Goal: Task Accomplishment & Management: Complete application form

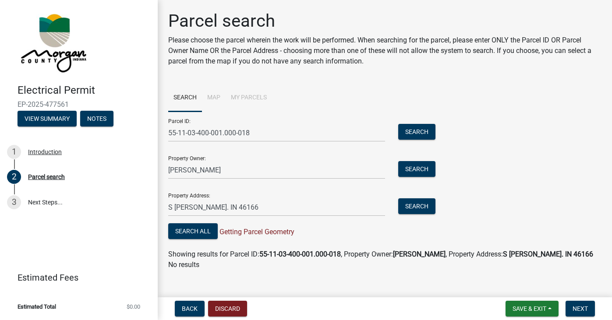
scroll to position [5, 0]
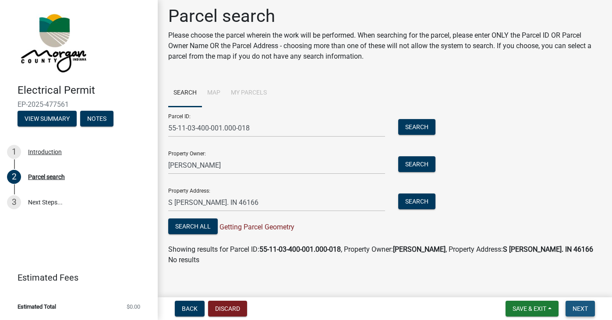
click at [579, 306] on span "Next" at bounding box center [579, 308] width 15 height 7
click at [197, 228] on button "Search All" at bounding box center [192, 227] width 49 height 16
click at [223, 307] on button "Discard" at bounding box center [227, 309] width 39 height 16
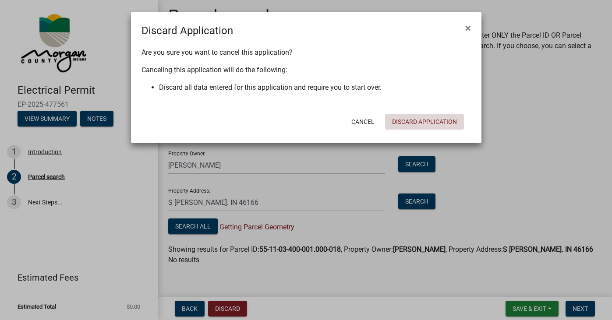
click at [413, 120] on button "Discard Application" at bounding box center [424, 122] width 79 height 16
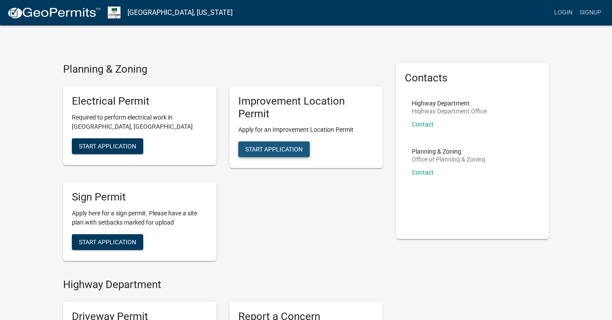
click at [290, 146] on span "Start Application" at bounding box center [273, 149] width 57 height 7
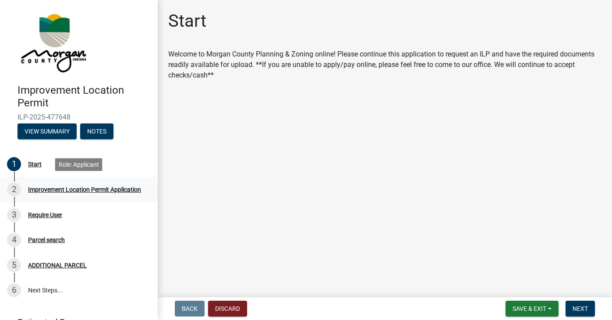
click at [18, 188] on div "2" at bounding box center [14, 190] width 14 height 14
click at [583, 309] on span "Next" at bounding box center [579, 308] width 15 height 7
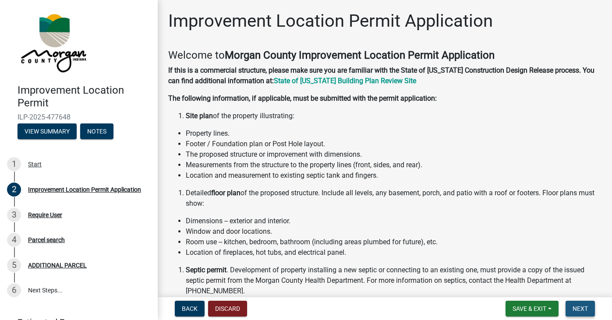
click at [581, 307] on span "Next" at bounding box center [579, 308] width 15 height 7
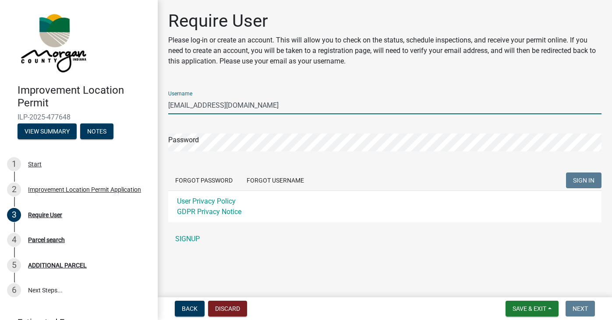
type input "[EMAIL_ADDRESS][DOMAIN_NAME]"
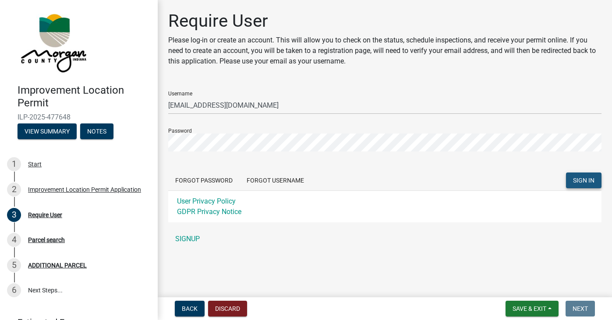
click at [589, 176] on button "SIGN IN" at bounding box center [583, 181] width 35 height 16
click at [577, 178] on span "SIGN IN" at bounding box center [583, 180] width 21 height 7
click at [584, 179] on span "SIGN IN" at bounding box center [583, 180] width 21 height 7
click at [586, 178] on span "SIGN IN" at bounding box center [583, 180] width 21 height 7
click at [581, 180] on span "SIGN IN" at bounding box center [583, 180] width 21 height 7
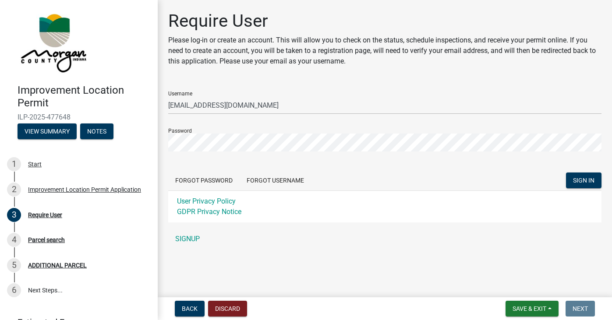
drag, startPoint x: 582, startPoint y: 180, endPoint x: 577, endPoint y: 224, distance: 44.9
click at [577, 224] on div "Username jwyatt56@hotmail.com Password Forgot Password Forgot Username SIGN IN …" at bounding box center [384, 166] width 433 height 164
click at [576, 178] on span "SIGN IN" at bounding box center [583, 180] width 21 height 7
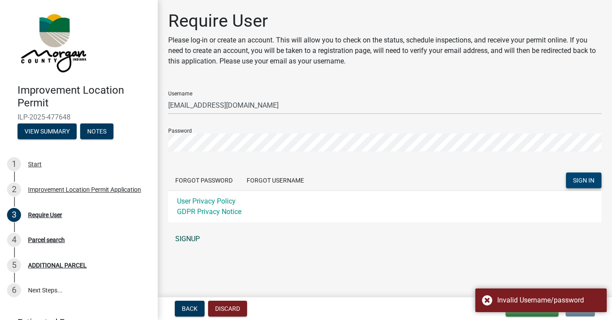
click at [546, 237] on link "SIGNUP" at bounding box center [384, 239] width 433 height 18
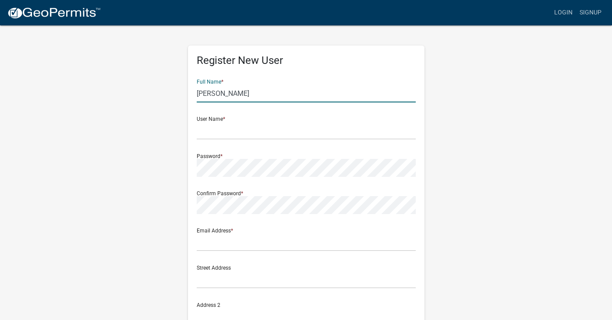
type input "[PERSON_NAME]"
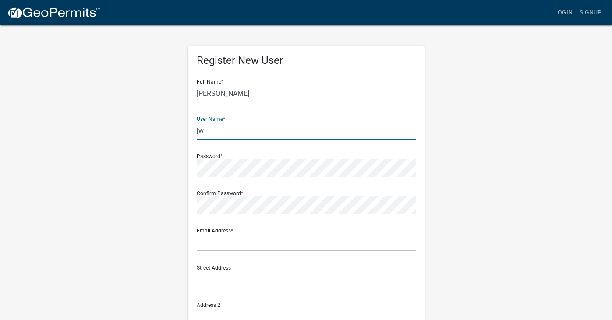
type input "j"
type input "jennifer wyatt"
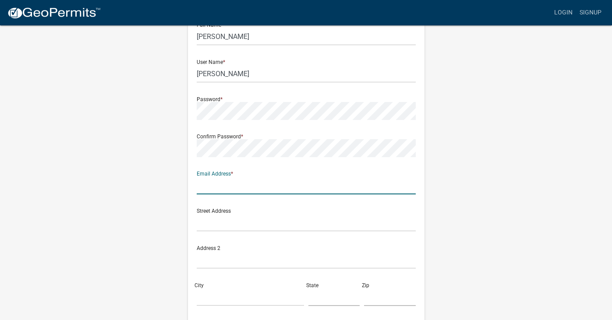
scroll to position [56, 0]
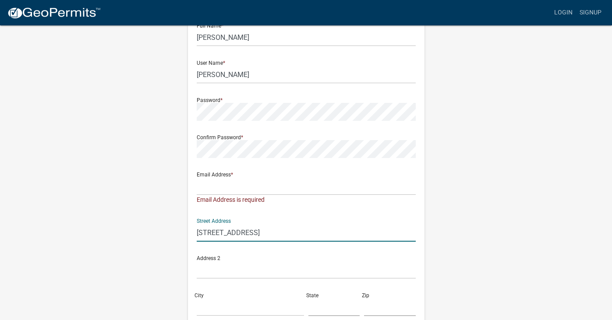
type input "[STREET_ADDRESS]"
click at [206, 295] on div "City" at bounding box center [250, 301] width 112 height 30
type input "Paragon"
type input "IN"
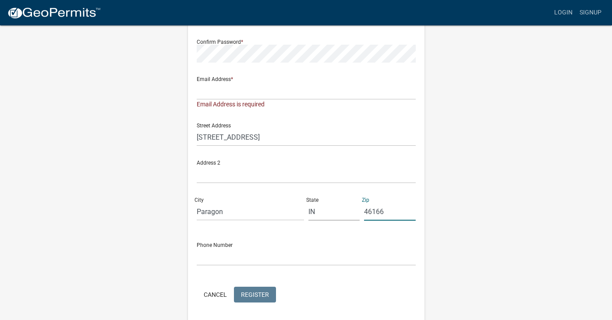
scroll to position [151, 0]
type input "46166"
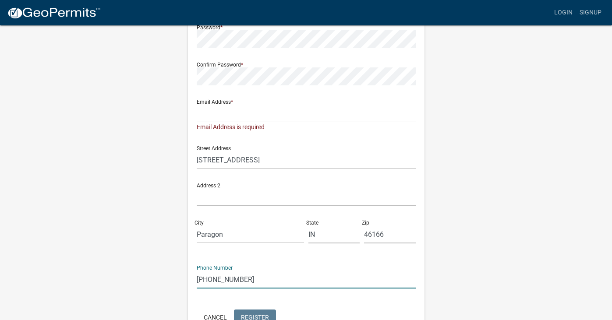
scroll to position [123, 0]
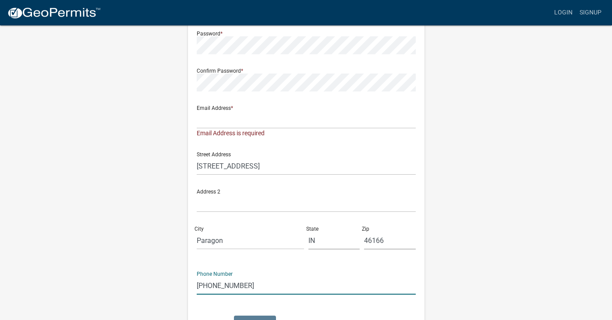
type input "317-752-7217"
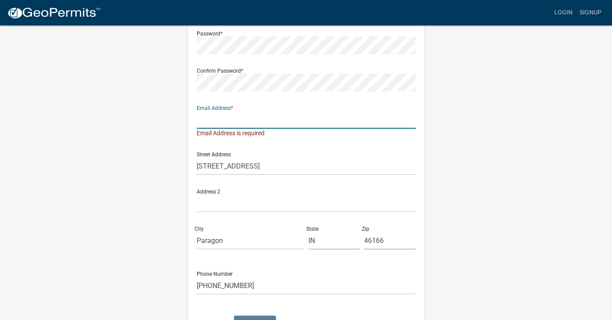
click at [206, 124] on input "text" at bounding box center [306, 120] width 219 height 18
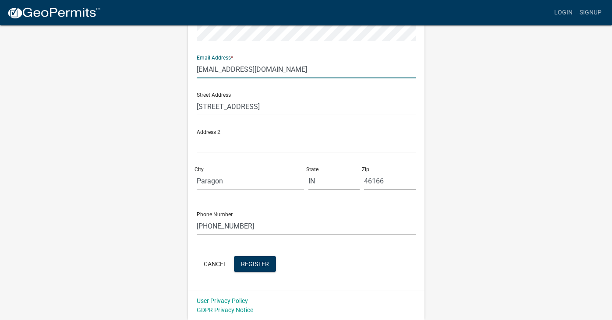
scroll to position [173, 0]
type input "[EMAIL_ADDRESS][DOMAIN_NAME]"
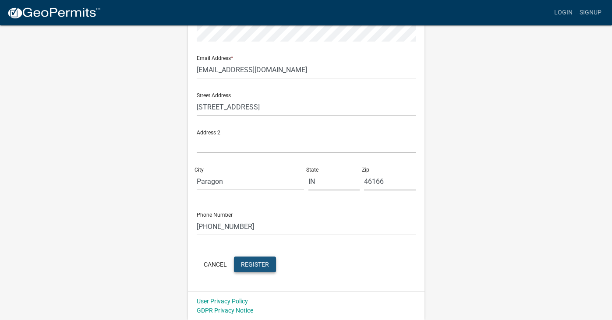
click at [254, 261] on span "Register" at bounding box center [255, 264] width 28 height 7
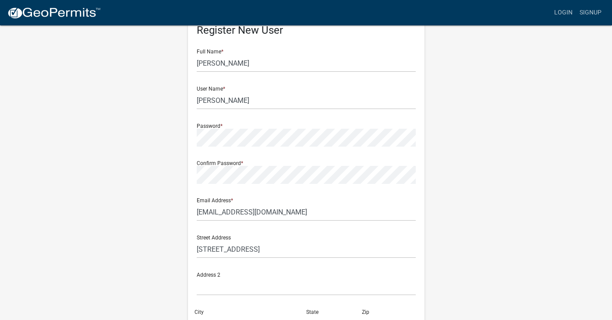
scroll to position [30, 0]
click at [221, 102] on input "jennifer wyatt" at bounding box center [306, 101] width 219 height 18
type input "[PERSON_NAME]"
click at [224, 64] on input "[PERSON_NAME]" at bounding box center [306, 64] width 219 height 18
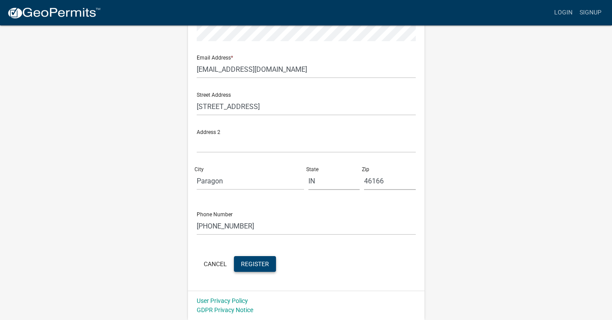
scroll to position [173, 0]
click at [261, 262] on span "Register" at bounding box center [255, 264] width 28 height 7
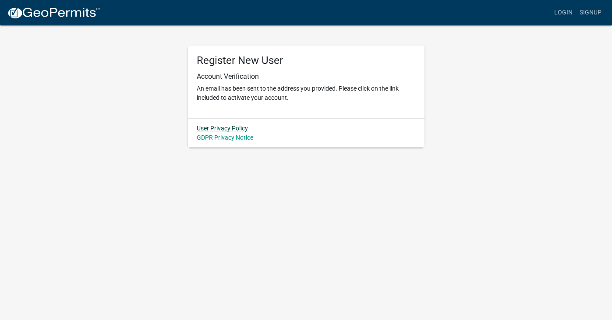
click at [231, 127] on link "User Privacy Policy" at bounding box center [222, 128] width 51 height 7
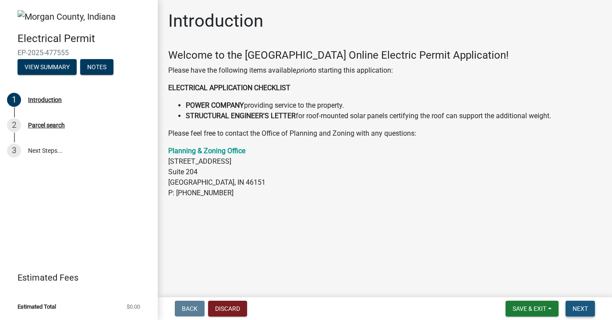
click at [578, 304] on button "Next" at bounding box center [579, 309] width 29 height 16
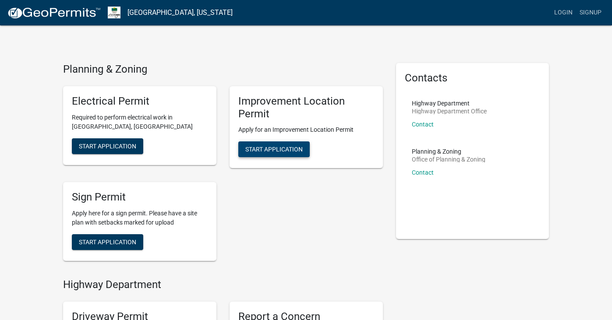
click at [283, 148] on span "Start Application" at bounding box center [273, 149] width 57 height 7
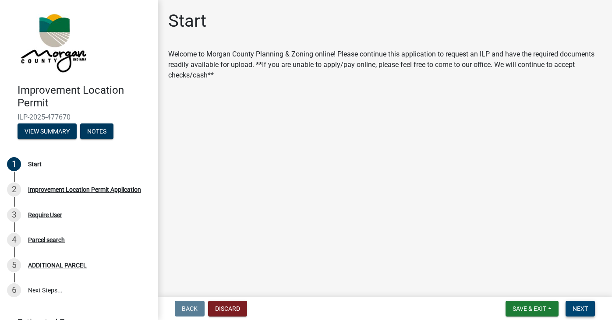
click at [587, 310] on span "Next" at bounding box center [579, 308] width 15 height 7
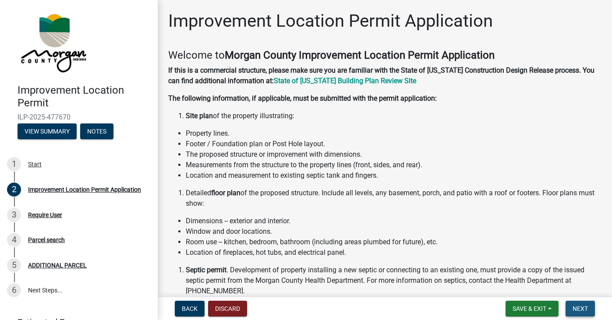
click at [587, 310] on span "Next" at bounding box center [579, 308] width 15 height 7
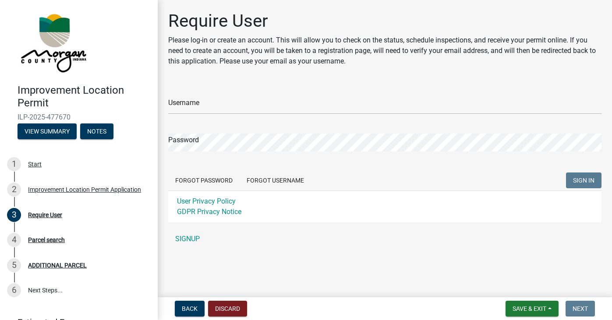
click at [583, 308] on span "Next" at bounding box center [579, 308] width 15 height 7
click at [580, 307] on span "Next" at bounding box center [579, 308] width 15 height 7
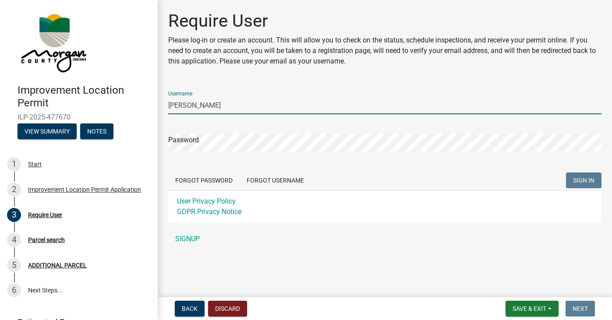
type input "[PERSON_NAME]"
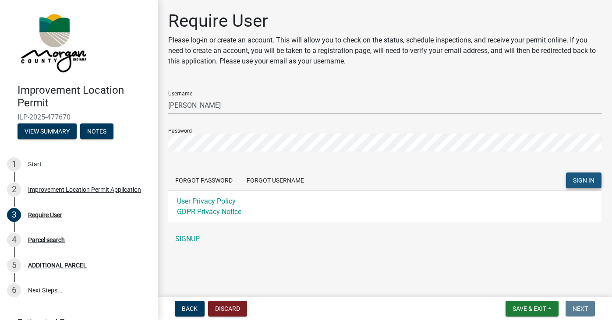
click at [583, 176] on button "SIGN IN" at bounding box center [583, 181] width 35 height 16
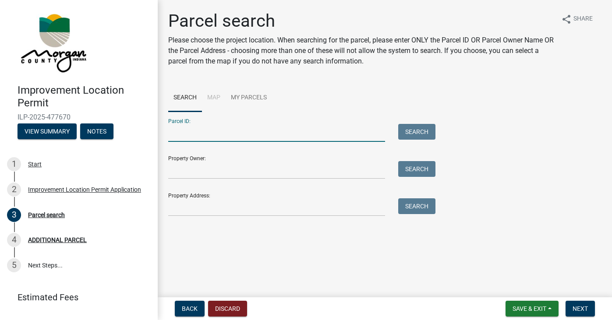
click at [217, 131] on input "Parcel ID:" at bounding box center [276, 133] width 217 height 18
type input "55-11-03-400-001.000-018"
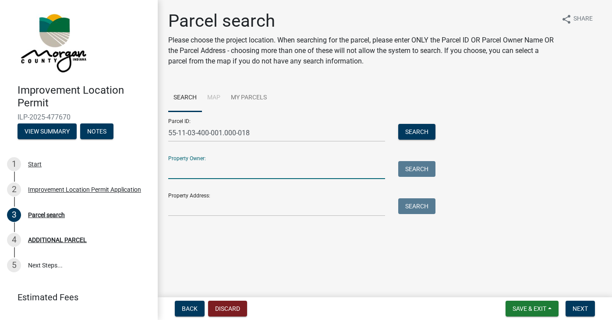
click at [177, 171] on input "Property Owner:" at bounding box center [276, 170] width 217 height 18
type input "[PERSON_NAME]"
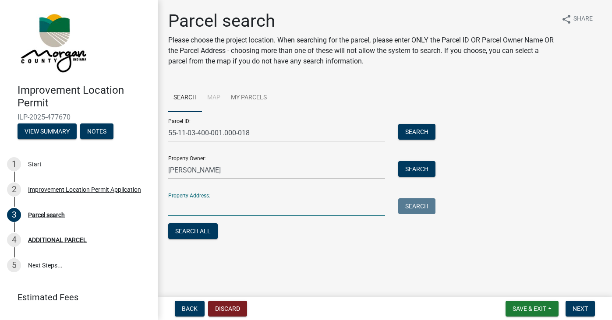
click at [171, 210] on input "Property Address:" at bounding box center [276, 207] width 217 height 18
type input "[STREET_ADDRESS]"
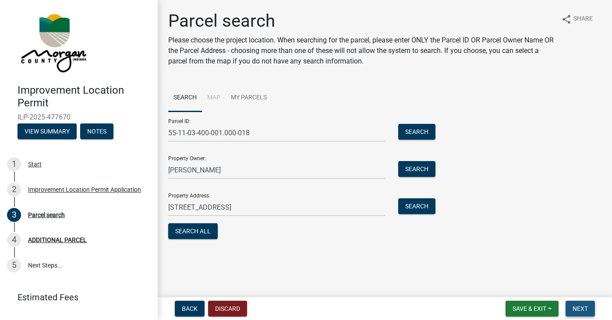
click at [585, 307] on span "Next" at bounding box center [579, 308] width 15 height 7
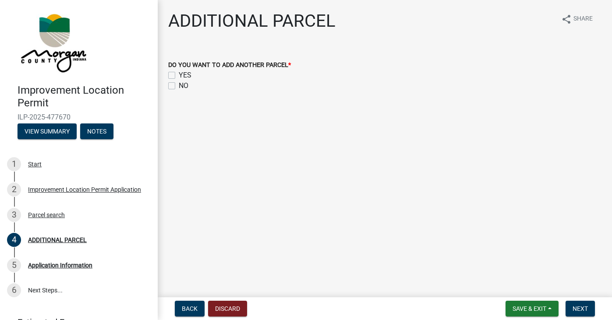
click at [179, 84] on label "NO" at bounding box center [184, 86] width 10 height 11
click at [179, 84] on input "NO" at bounding box center [182, 84] width 6 height 6
checkbox input "true"
checkbox input "false"
checkbox input "true"
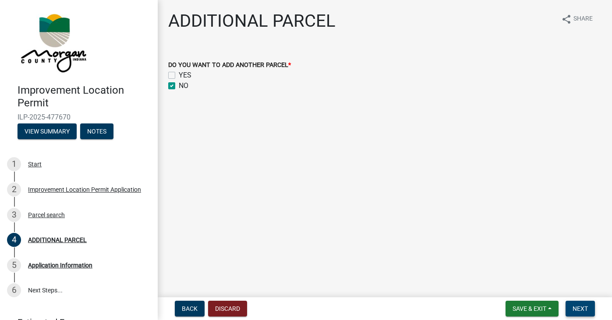
click at [579, 308] on span "Next" at bounding box center [579, 308] width 15 height 7
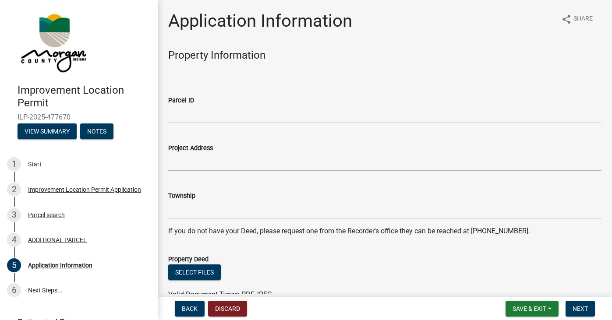
click at [185, 152] on div "Project Address" at bounding box center [384, 148] width 433 height 11
click at [181, 159] on input "Project Address" at bounding box center [384, 162] width 433 height 18
click at [174, 109] on input "Parcel ID" at bounding box center [384, 115] width 433 height 18
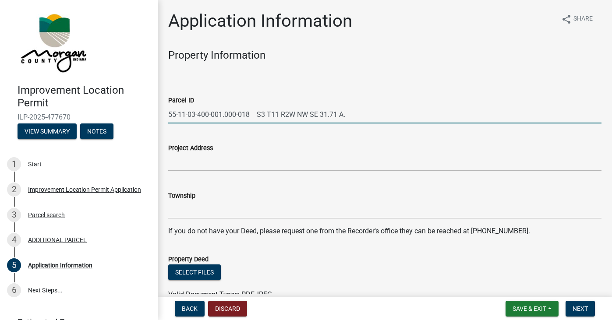
type input "55-11-03-400-001.000-018 S3 T11 R2W NW SE 31.71 A."
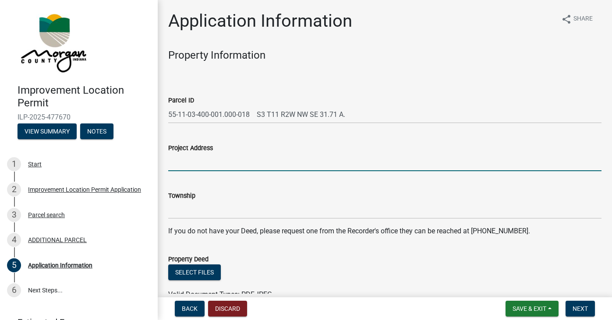
click at [179, 162] on input "Project Address" at bounding box center [384, 162] width 433 height 18
type input "[STREET_ADDRESS]"
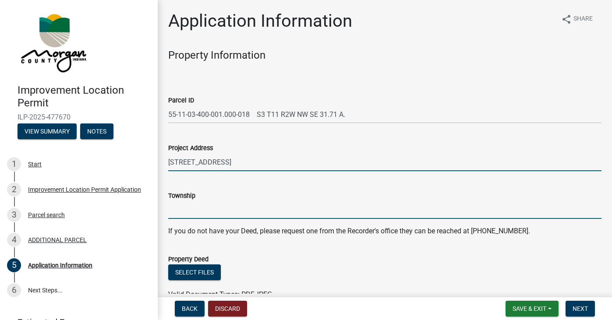
click at [174, 207] on input "Township" at bounding box center [384, 210] width 433 height 18
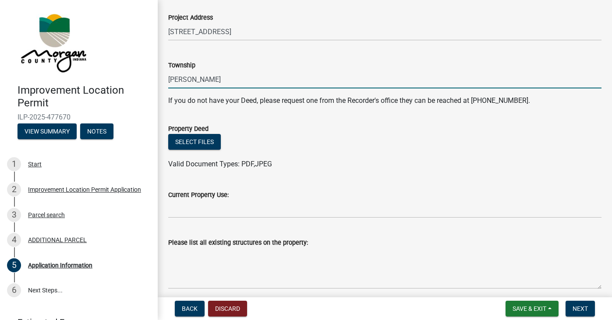
scroll to position [125, 0]
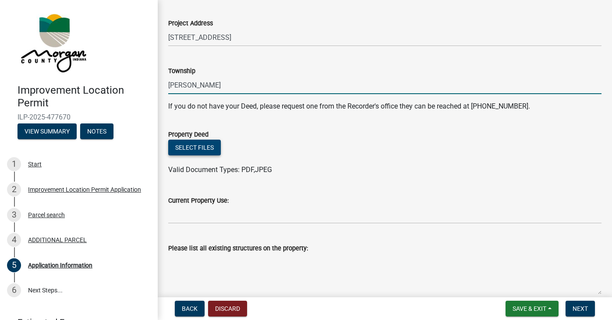
type input "[PERSON_NAME]"
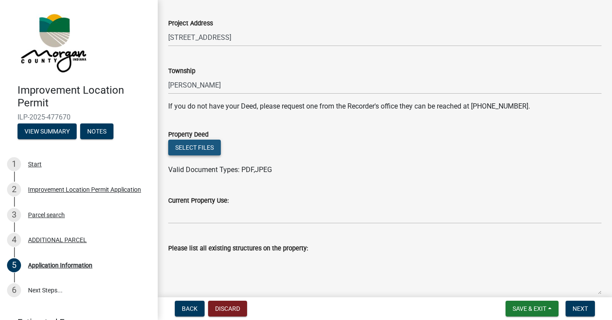
click at [201, 143] on button "Select files" at bounding box center [194, 148] width 53 height 16
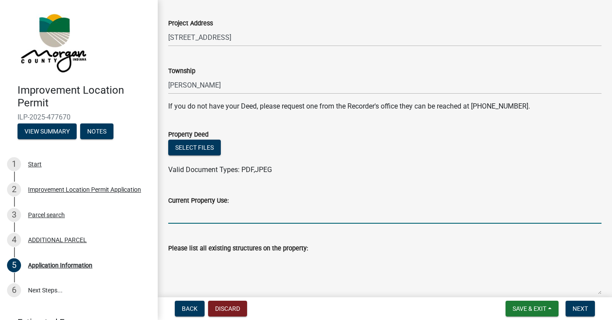
click at [215, 217] on input "Current Property Use:" at bounding box center [384, 215] width 433 height 18
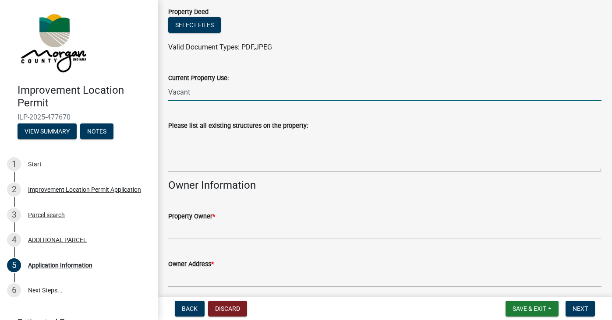
scroll to position [251, 0]
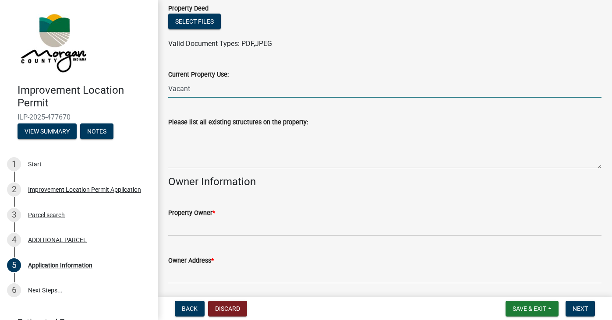
type input "Vacant"
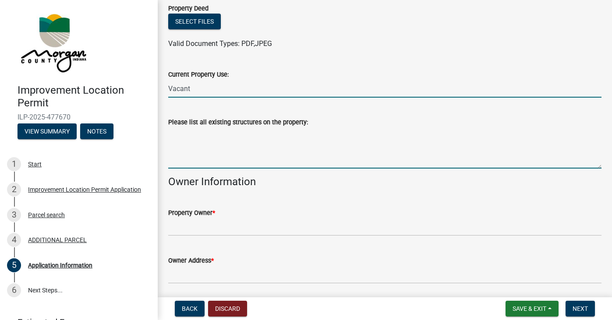
click at [182, 156] on textarea "Please list all existing structures on the property:" at bounding box center [384, 147] width 433 height 41
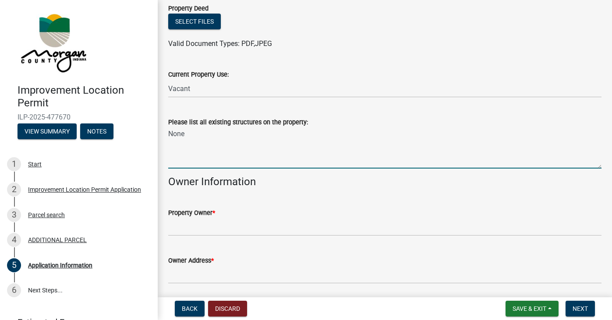
type textarea "None"
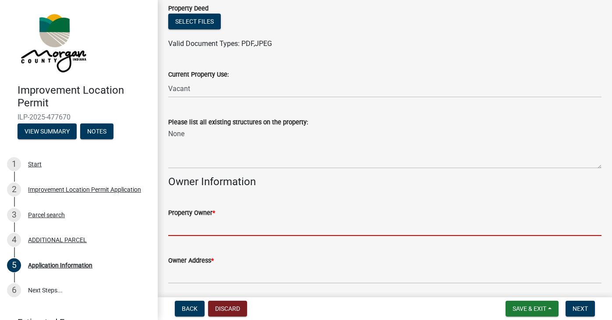
click at [180, 227] on input "Property Owner *" at bounding box center [384, 227] width 433 height 18
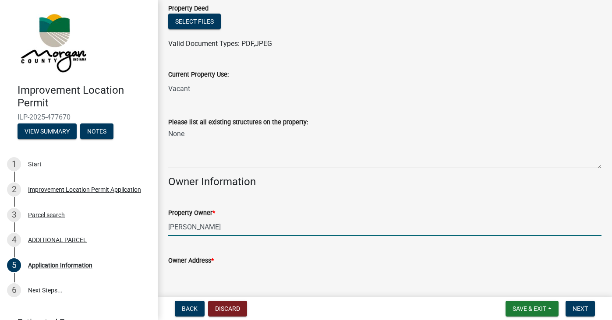
type input "[PERSON_NAME]"
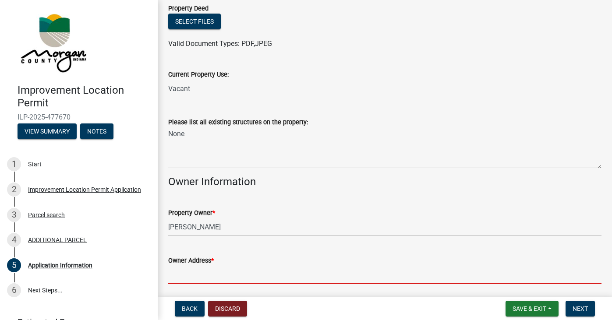
click at [178, 266] on input "Owner Address *" at bounding box center [384, 275] width 433 height 18
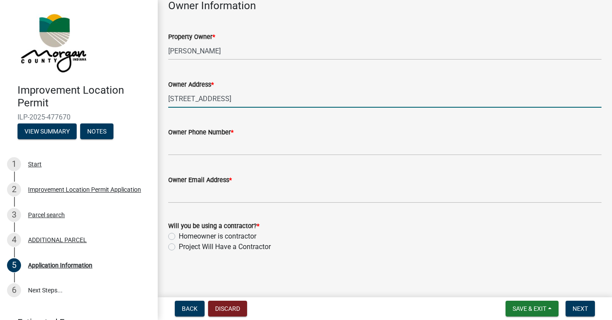
scroll to position [427, 0]
type input "[STREET_ADDRESS]"
click at [179, 235] on label "Homeowner is contractor" at bounding box center [218, 237] width 78 height 11
click at [179, 235] on input "Homeowner is contractor" at bounding box center [182, 235] width 6 height 6
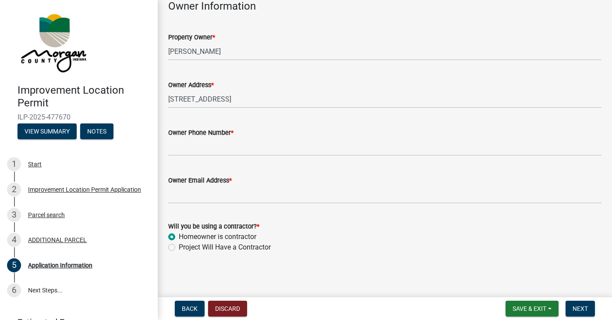
radio input "true"
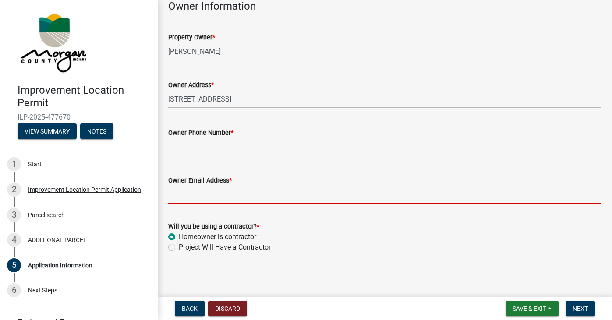
click at [183, 191] on input "Owner Email Address *" at bounding box center [384, 195] width 433 height 18
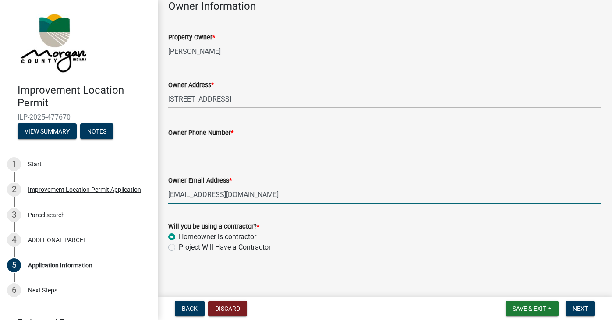
type input "[EMAIL_ADDRESS][DOMAIN_NAME]"
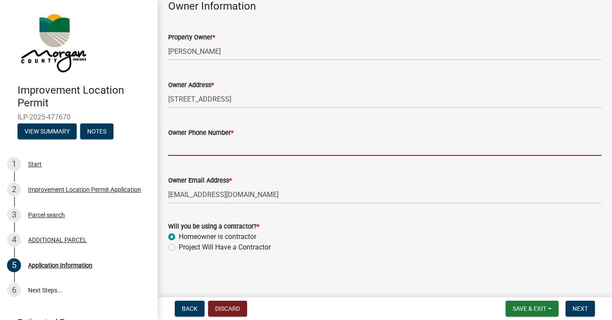
click at [172, 138] on input "Owner Phone Number *" at bounding box center [384, 147] width 433 height 18
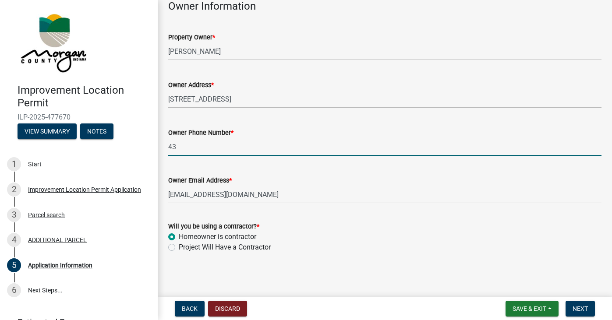
type input "4"
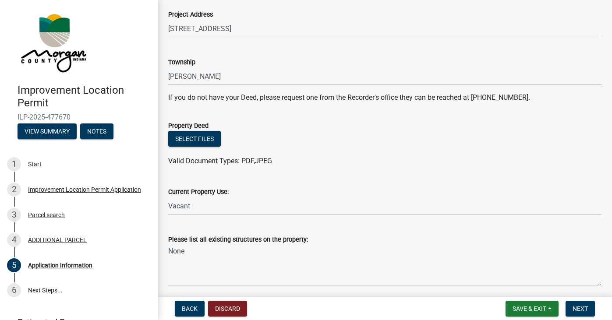
scroll to position [131, 0]
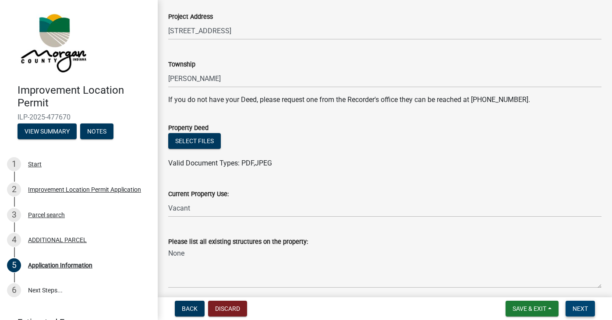
type input "3177527217"
click at [577, 308] on span "Next" at bounding box center [579, 308] width 15 height 7
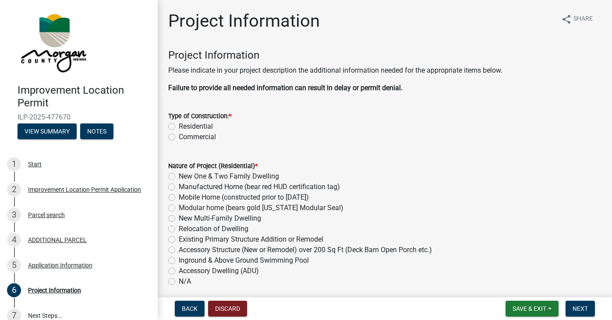
click at [179, 125] on label "Residential" at bounding box center [196, 126] width 34 height 11
click at [179, 125] on input "Residential" at bounding box center [182, 124] width 6 height 6
radio input "true"
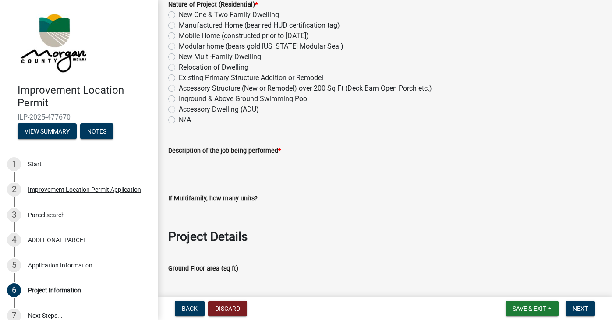
scroll to position [163, 0]
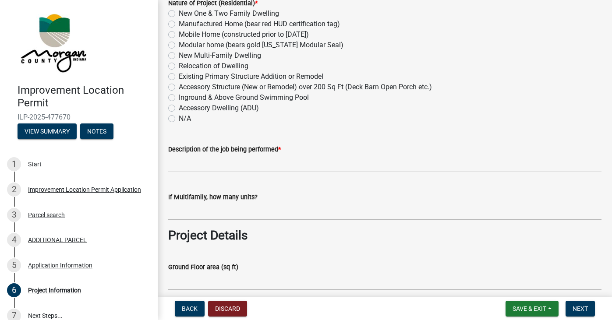
click at [179, 118] on label "N/A" at bounding box center [185, 118] width 12 height 11
click at [179, 118] on input "N/A" at bounding box center [182, 116] width 6 height 6
radio input "true"
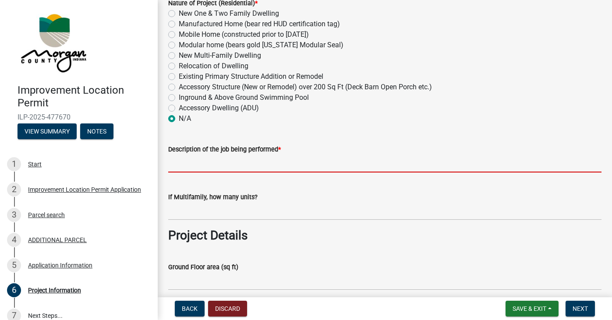
click at [174, 164] on input "Description of the job being performed *" at bounding box center [384, 164] width 433 height 18
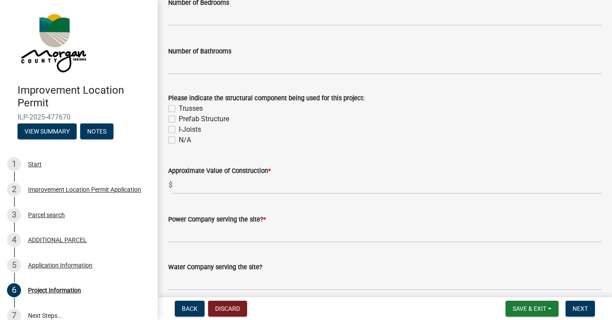
scroll to position [763, 0]
type input "Barn"
click at [179, 107] on label "Trusses" at bounding box center [191, 108] width 24 height 11
click at [179, 107] on input "Trusses" at bounding box center [182, 106] width 6 height 6
checkbox input "true"
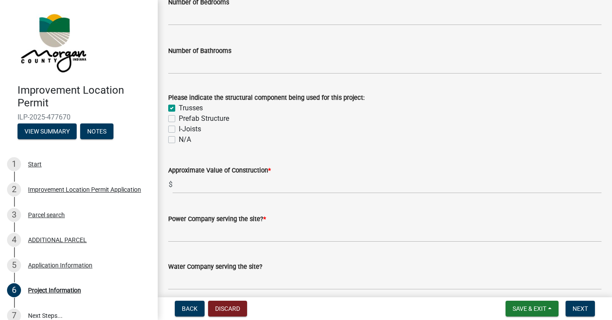
checkbox input "false"
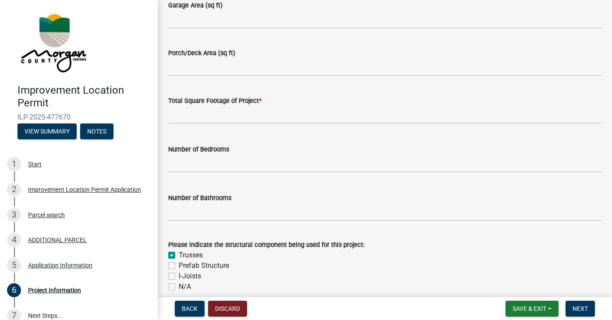
scroll to position [615, 0]
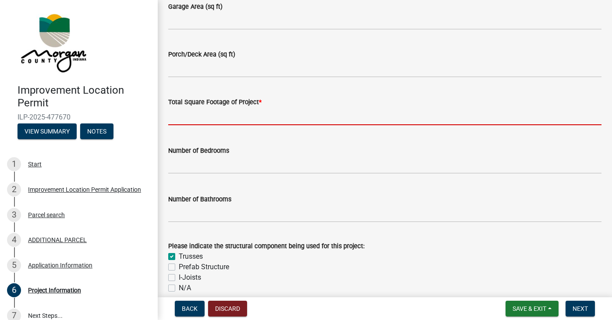
click at [177, 116] on input "text" at bounding box center [384, 116] width 433 height 18
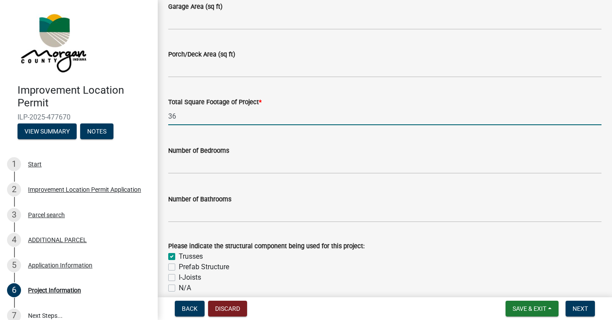
type input "3"
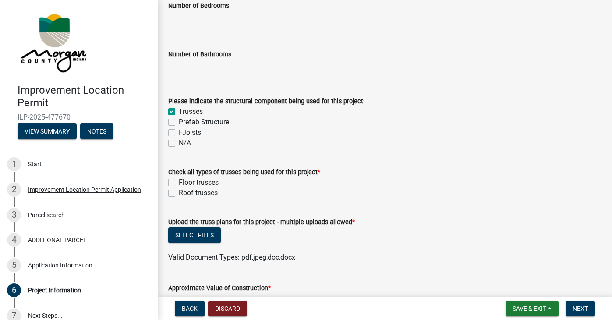
scroll to position [760, 0]
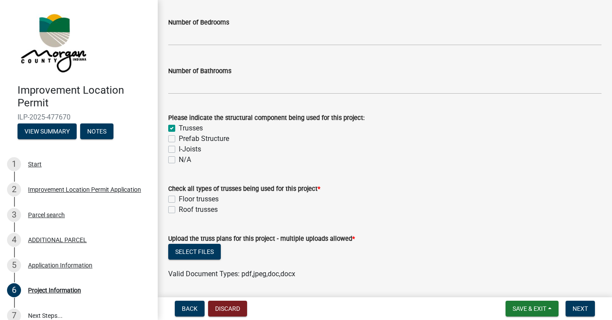
click at [172, 191] on div "Check all types of trusses being used for this project * Floor trusses Roof tru…" at bounding box center [384, 200] width 433 height 32
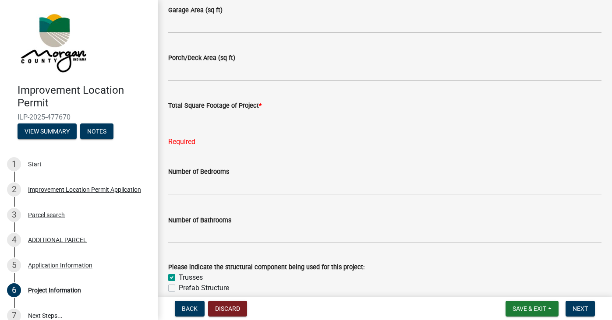
scroll to position [611, 0]
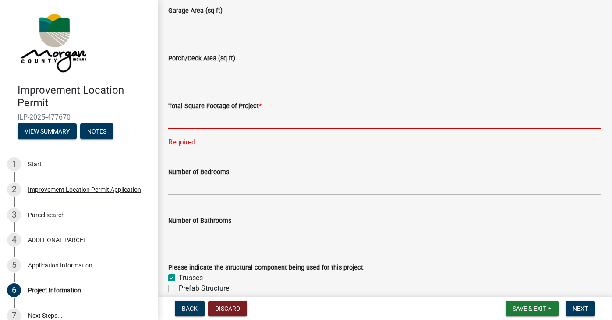
click at [174, 121] on input "text" at bounding box center [384, 120] width 433 height 18
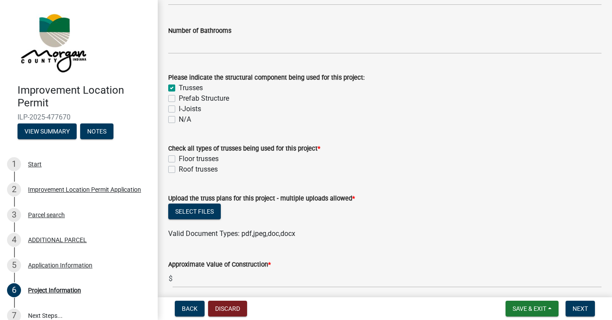
scroll to position [808, 0]
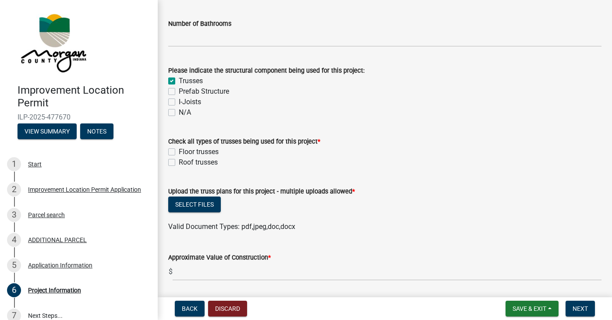
type input "3840"
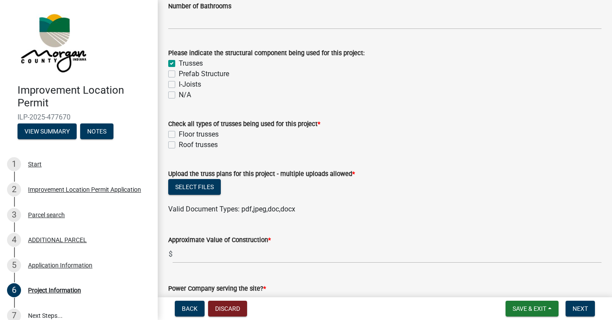
click at [171, 160] on wm-data-entity-input-list "Project Information Please indicate in your project description the additional …" at bounding box center [384, 317] width 433 height 2152
click at [179, 142] on label "Roof trusses" at bounding box center [198, 145] width 39 height 11
click at [179, 142] on input "Roof trusses" at bounding box center [182, 143] width 6 height 6
checkbox input "true"
checkbox input "false"
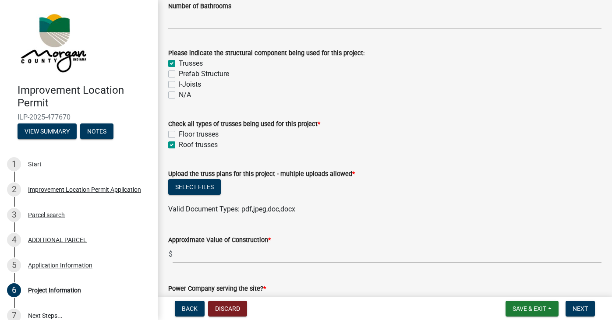
checkbox input "true"
click at [207, 187] on button "Select files" at bounding box center [194, 187] width 53 height 16
click at [542, 308] on span "Save & Exit" at bounding box center [529, 308] width 34 height 7
click at [515, 289] on button "Save & Exit" at bounding box center [523, 285] width 70 height 21
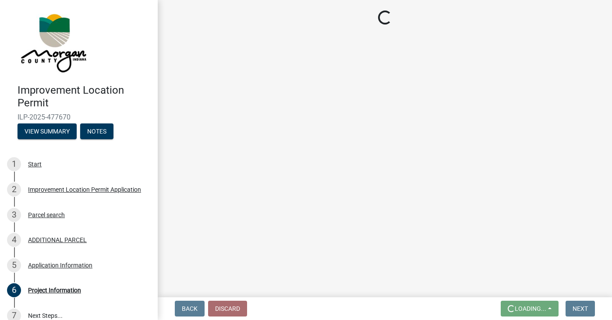
scroll to position [0, 0]
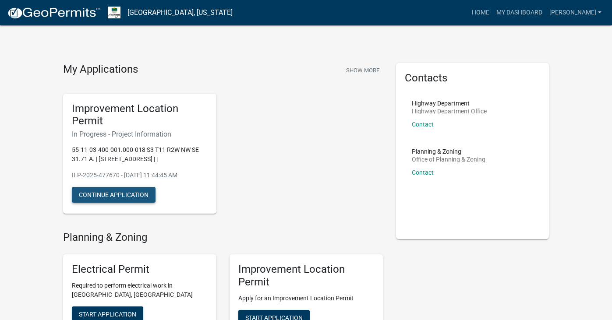
click at [131, 203] on button "Continue Application" at bounding box center [114, 195] width 84 height 16
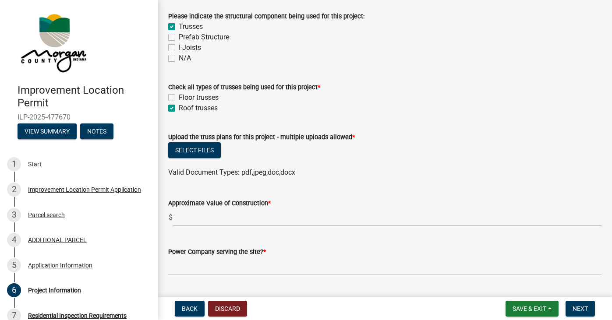
scroll to position [854, 0]
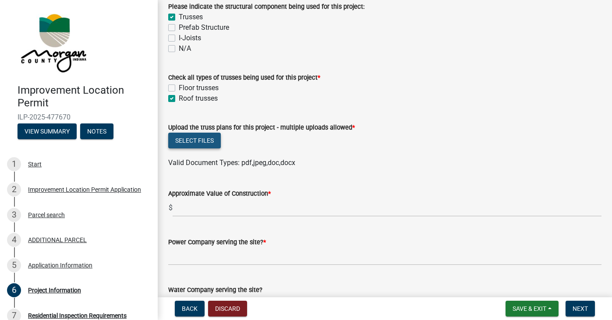
click at [198, 142] on button "Select files" at bounding box center [194, 141] width 53 height 16
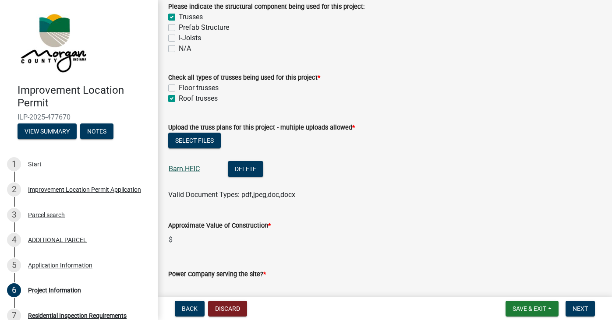
click at [183, 170] on link "Barn.HEIC" at bounding box center [184, 169] width 31 height 8
click at [191, 135] on button "Select files" at bounding box center [194, 141] width 53 height 16
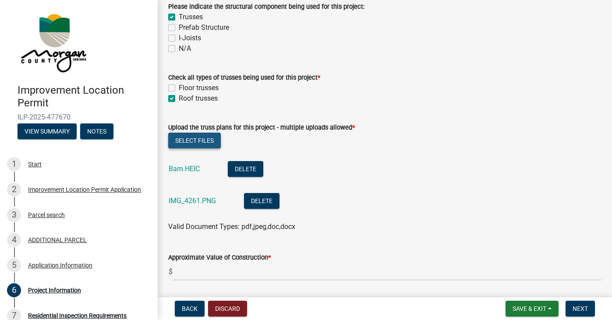
click at [197, 141] on button "Select files" at bounding box center [194, 141] width 53 height 16
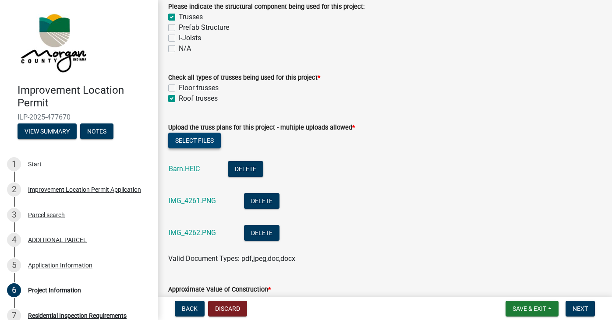
click at [197, 139] on button "Select files" at bounding box center [194, 141] width 53 height 16
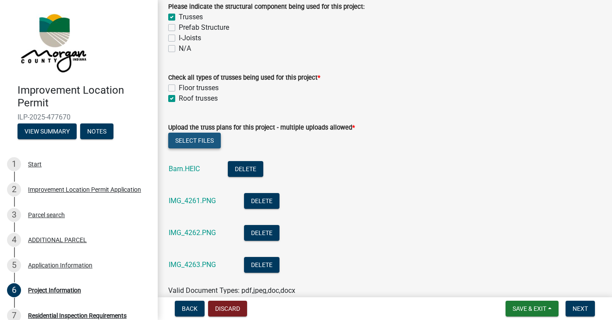
click at [206, 141] on button "Select files" at bounding box center [194, 141] width 53 height 16
click at [215, 137] on button "Select files" at bounding box center [194, 141] width 53 height 16
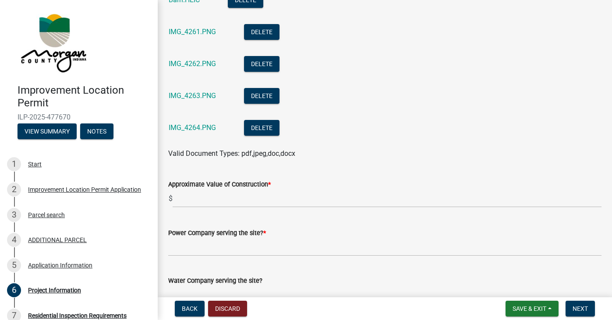
scroll to position [1042, 0]
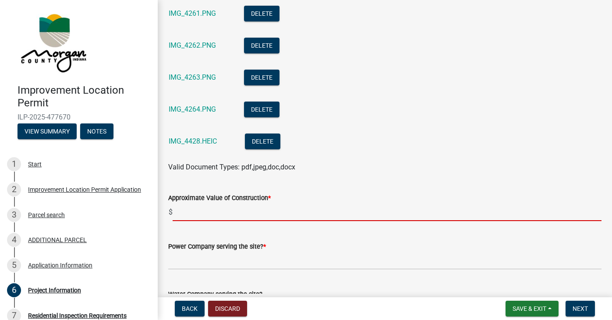
click at [181, 212] on input "text" at bounding box center [387, 212] width 429 height 18
type input "$"
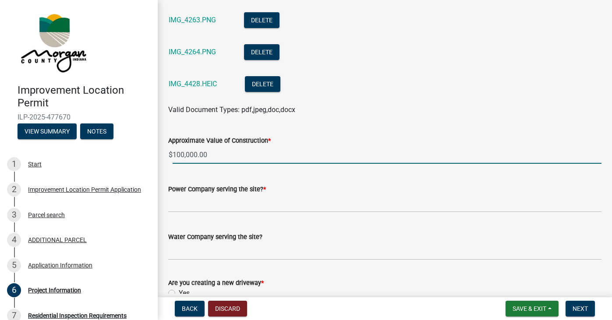
scroll to position [1101, 0]
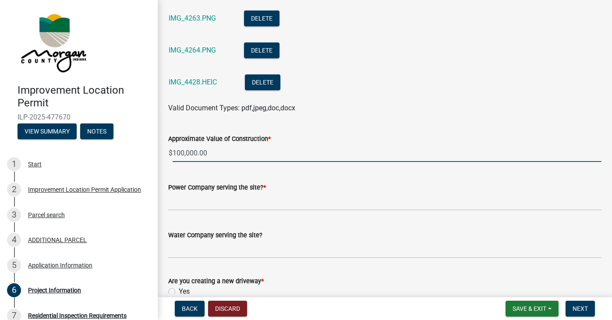
type input "100000"
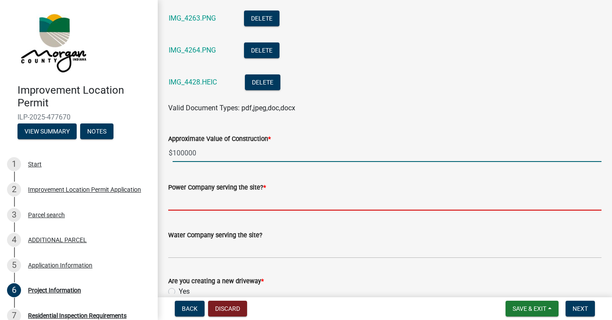
click at [184, 201] on input "Power Company serving the site? *" at bounding box center [384, 202] width 433 height 18
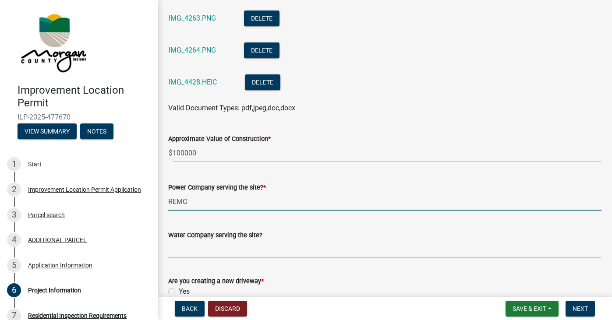
type input "REMC"
click at [190, 250] on input "Water Company serving the site?" at bounding box center [384, 249] width 433 height 18
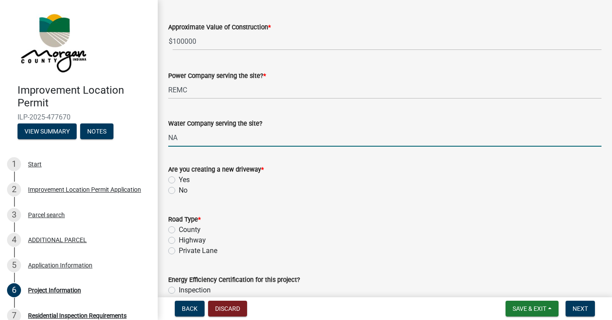
scroll to position [1214, 0]
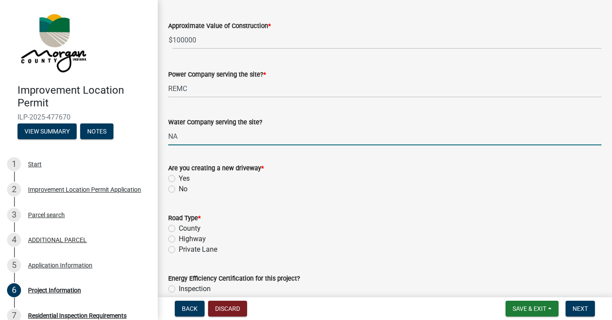
type input "NA"
click at [179, 250] on label "Private Lane" at bounding box center [198, 249] width 39 height 11
click at [179, 250] on input "Private Lane" at bounding box center [182, 247] width 6 height 6
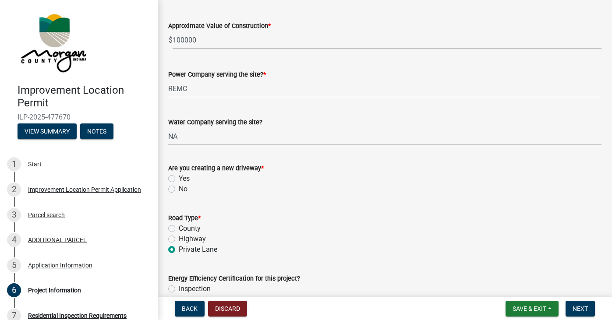
radio input "true"
click at [179, 176] on label "Yes" at bounding box center [184, 178] width 11 height 11
click at [179, 176] on input "Yes" at bounding box center [182, 176] width 6 height 6
radio input "true"
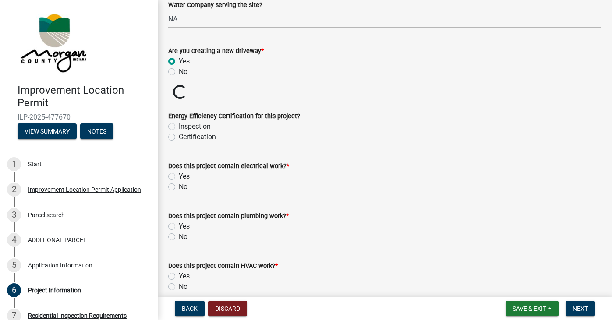
scroll to position [1332, 0]
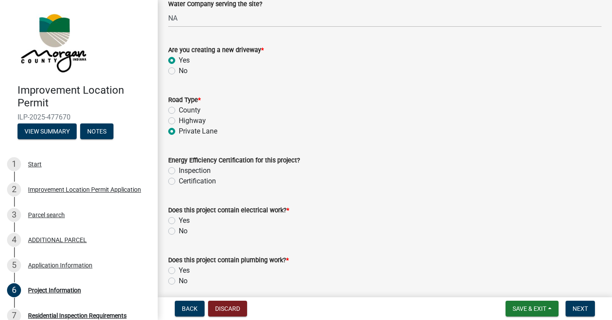
click at [179, 219] on label "Yes" at bounding box center [184, 220] width 11 height 11
click at [179, 219] on input "Yes" at bounding box center [182, 218] width 6 height 6
radio input "true"
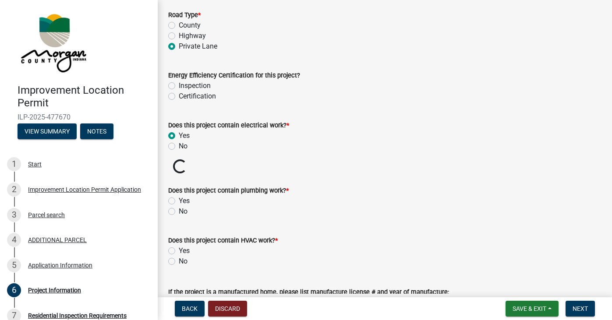
scroll to position [1418, 0]
click at [179, 209] on label "No" at bounding box center [183, 210] width 9 height 11
click at [179, 209] on input "No" at bounding box center [182, 208] width 6 height 6
radio input "true"
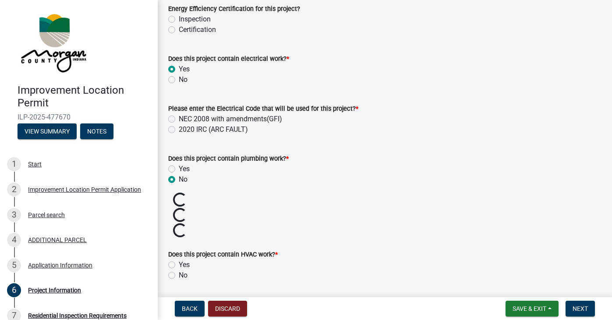
scroll to position [1498, 0]
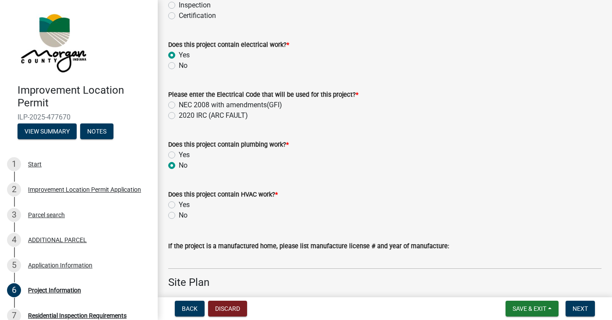
click at [179, 216] on label "No" at bounding box center [183, 215] width 9 height 11
click at [179, 216] on input "No" at bounding box center [182, 213] width 6 height 6
radio input "true"
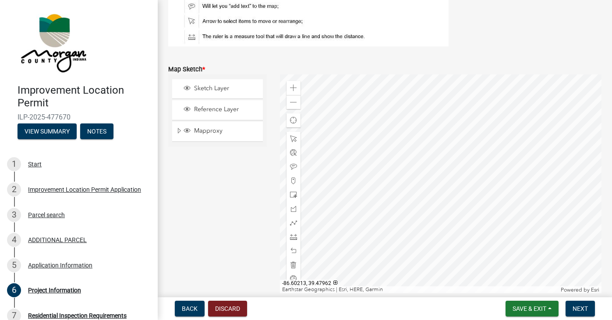
scroll to position [1915, 0]
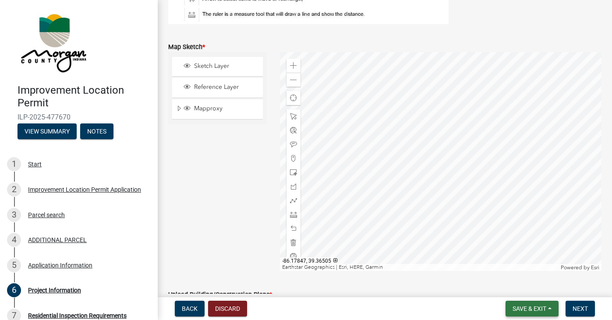
click at [543, 308] on span "Save & Exit" at bounding box center [529, 308] width 34 height 7
click at [523, 284] on button "Save & Exit" at bounding box center [523, 285] width 70 height 21
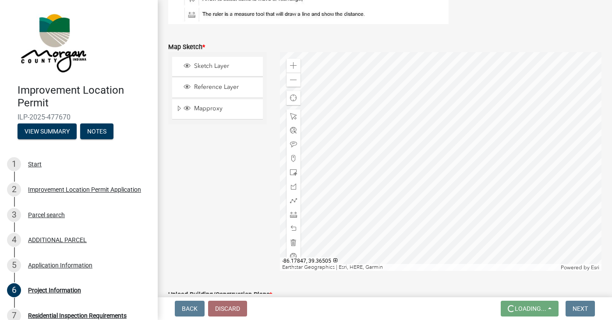
scroll to position [0, 0]
